Goal: Find specific page/section: Find specific page/section

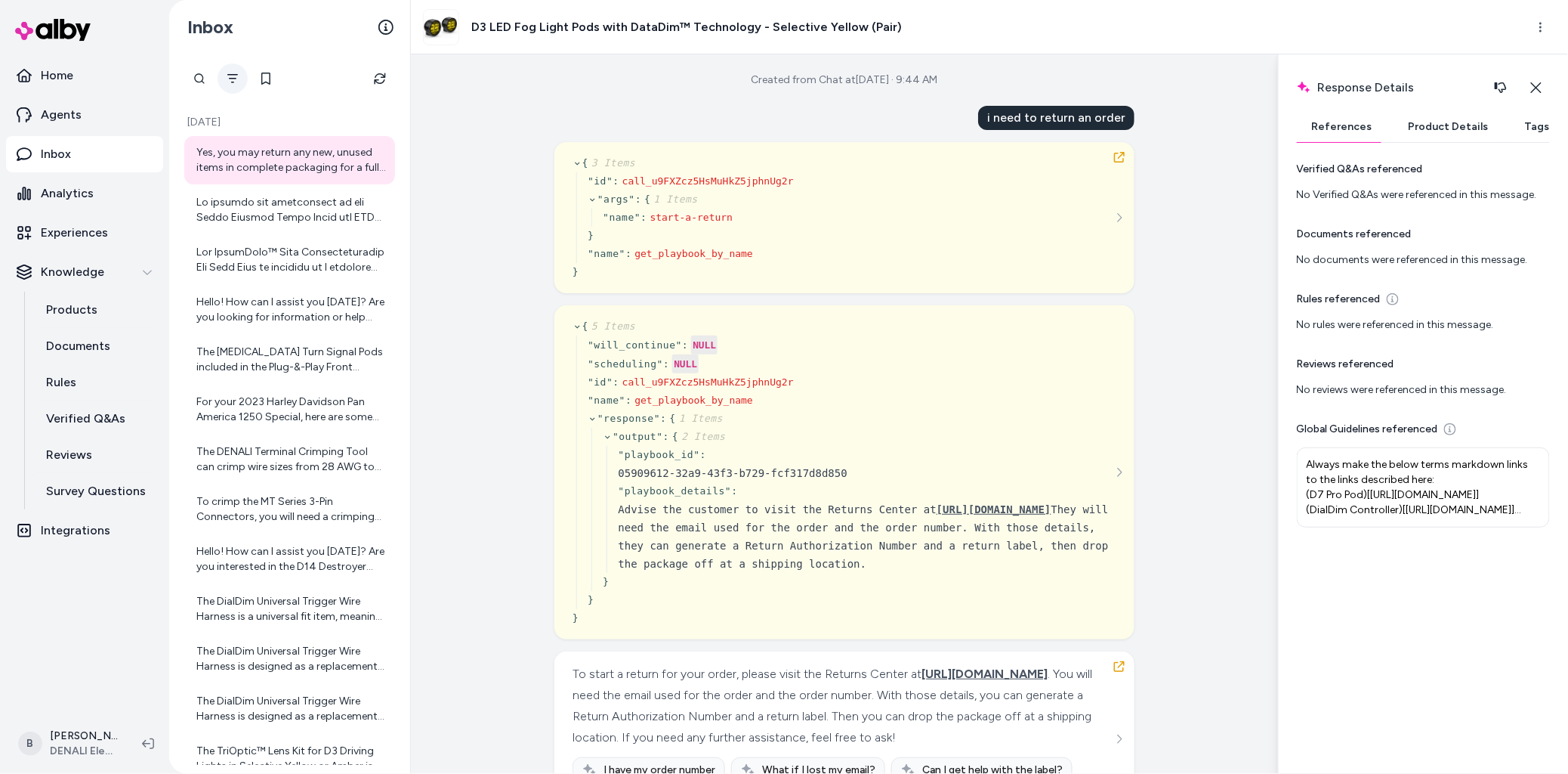
scroll to position [6, 0]
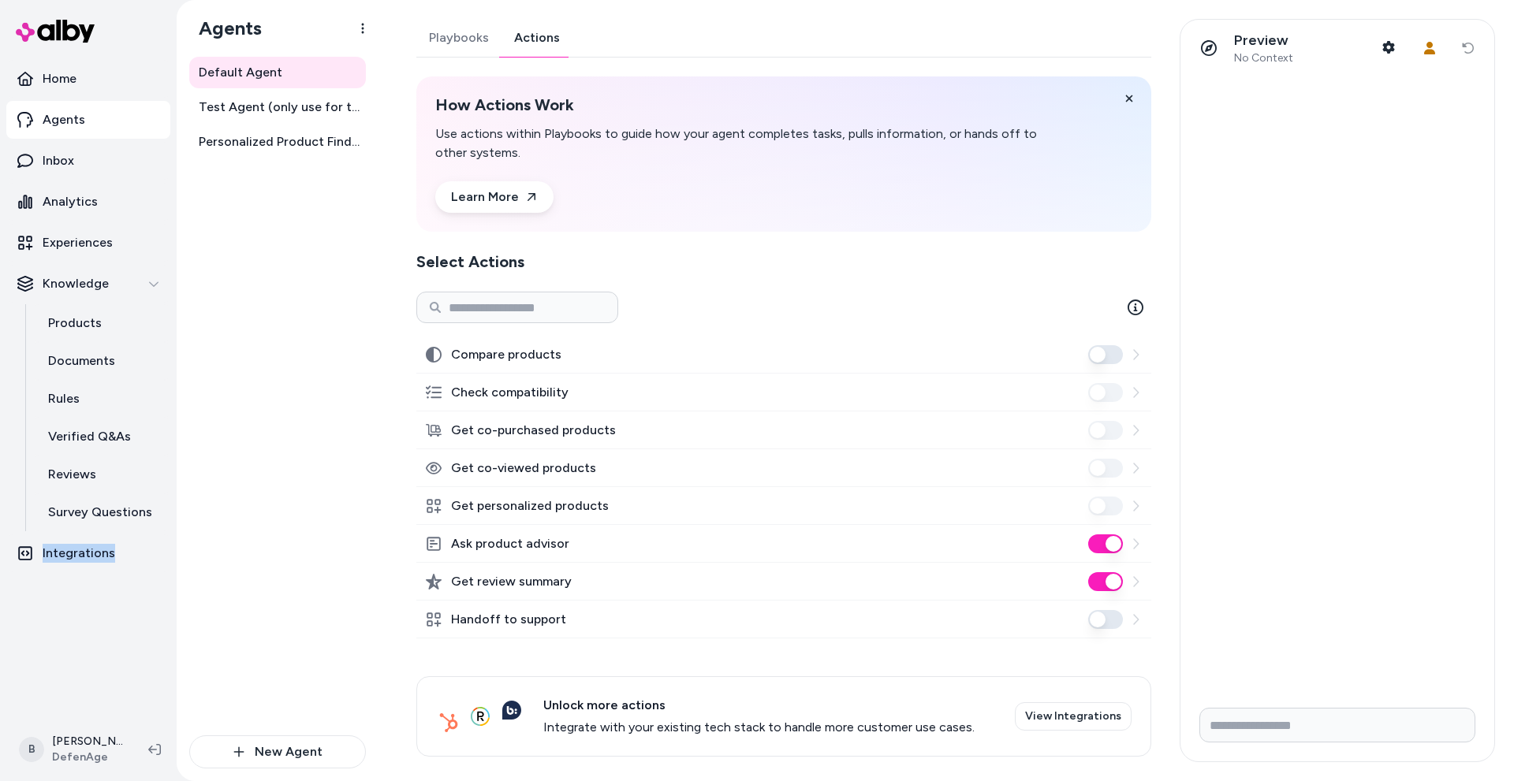
scroll to position [12, 0]
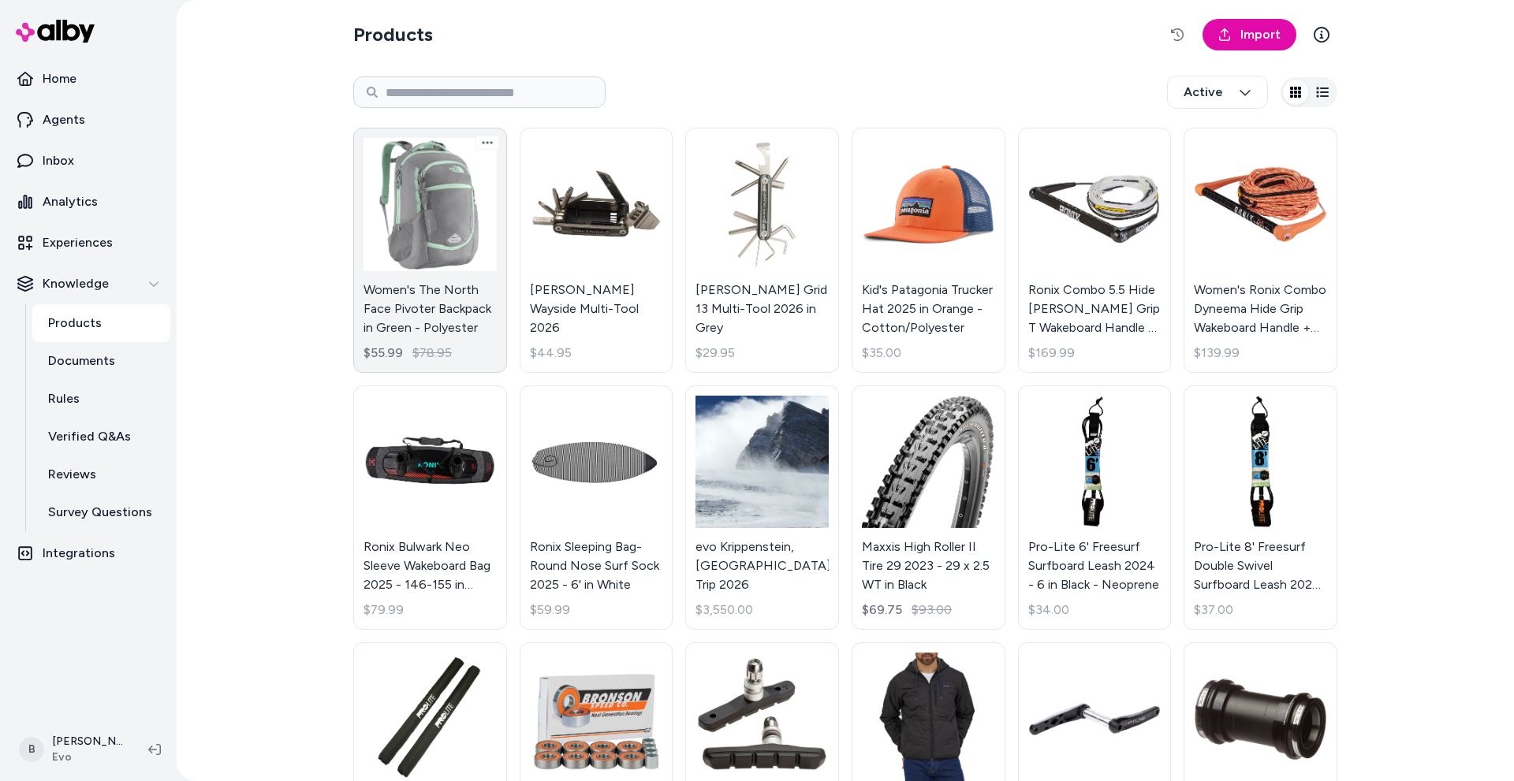
click at [394, 293] on link "Women's The North Face Pivoter Backpack in Green - Polyester $55.99 $78.95" at bounding box center [430, 250] width 154 height 245
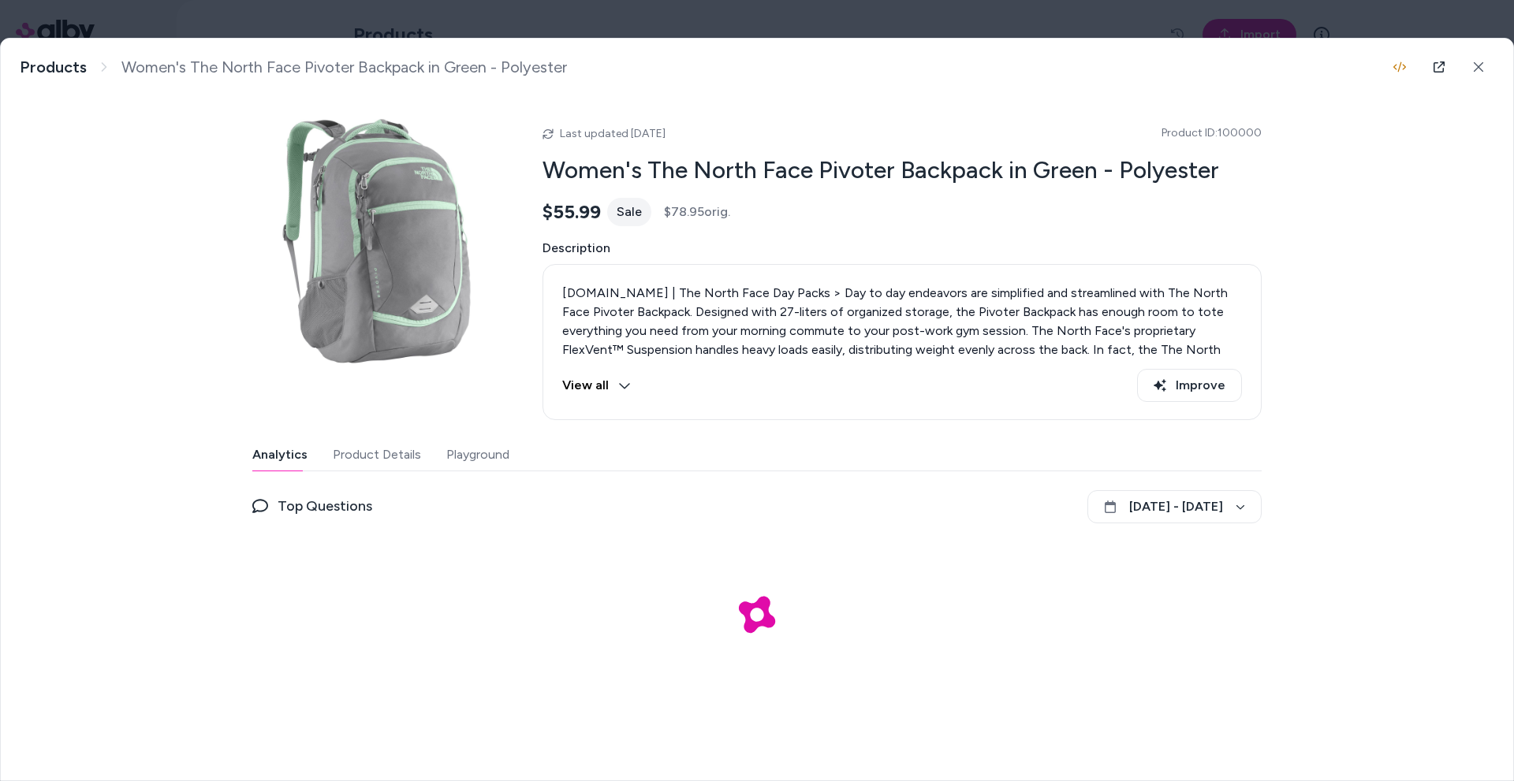
click at [383, 457] on button "Product Details" at bounding box center [377, 455] width 88 height 32
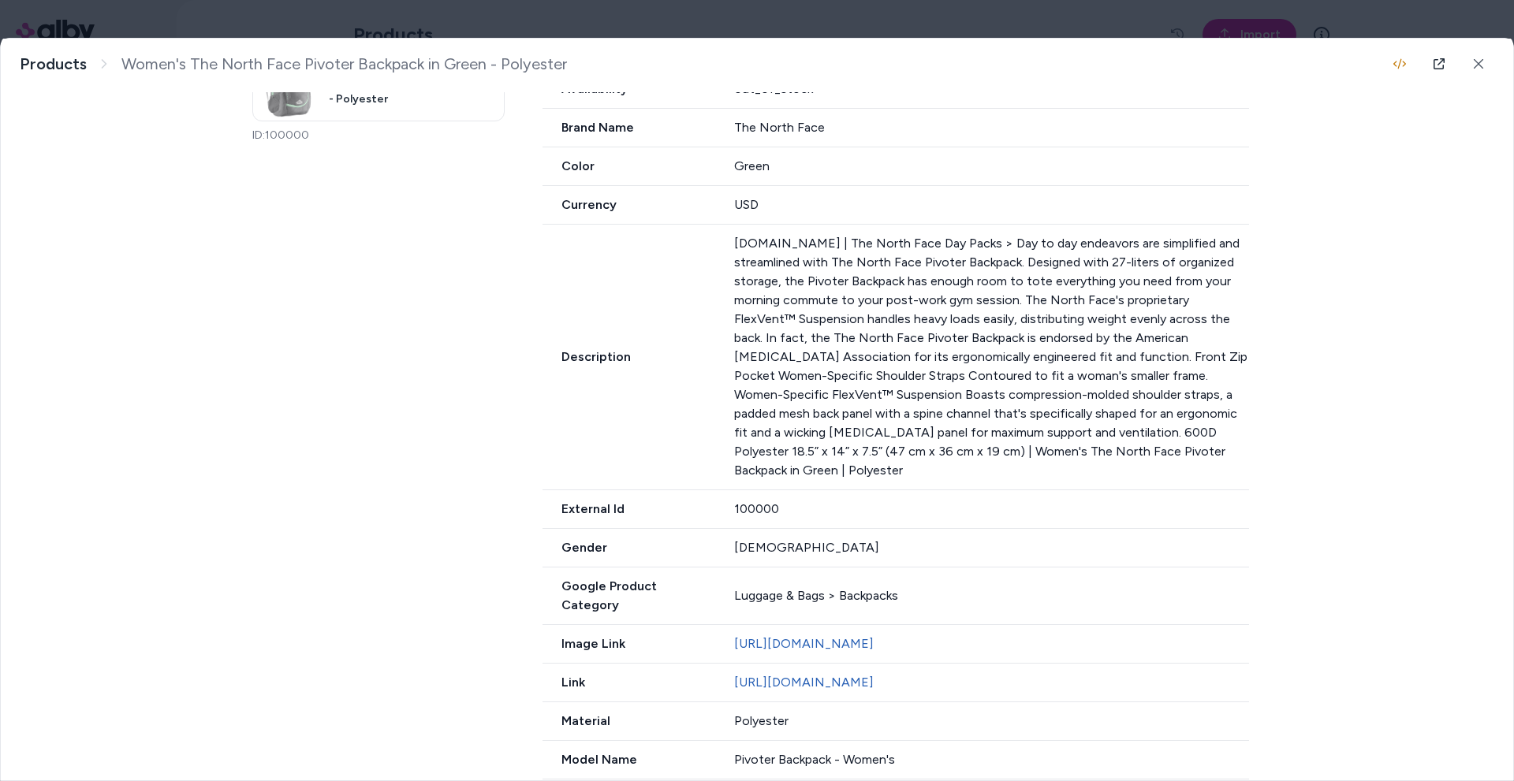
scroll to position [703, 0]
